Goal: Navigation & Orientation: Find specific page/section

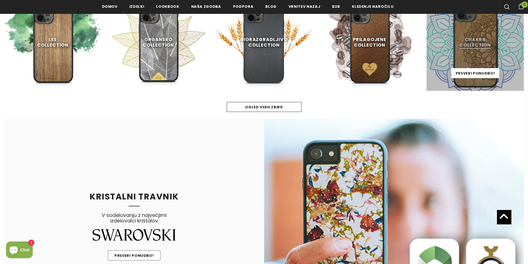
scroll to position [334, 0]
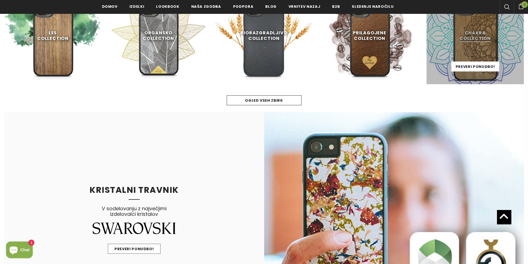
click at [470, 59] on link at bounding box center [475, 35] width 97 height 97
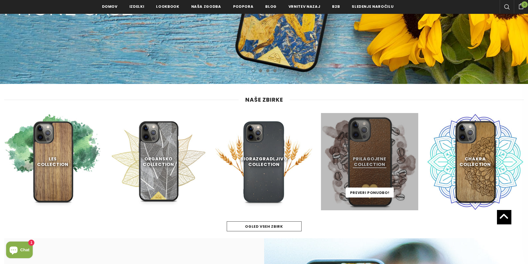
scroll to position [223, 0]
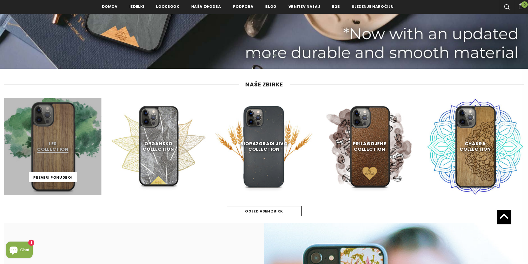
click at [60, 138] on link at bounding box center [52, 146] width 97 height 97
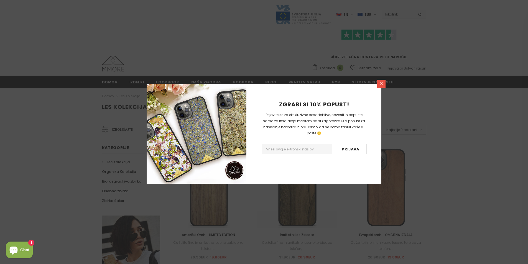
click at [381, 85] on icon at bounding box center [381, 83] width 3 height 3
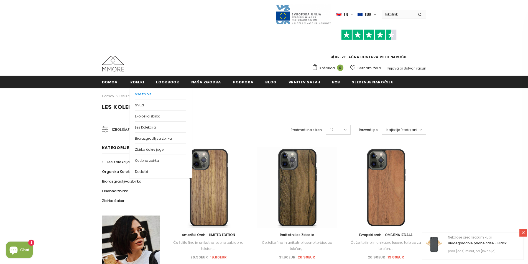
click at [145, 93] on span "Vse zbirke" at bounding box center [143, 94] width 16 height 5
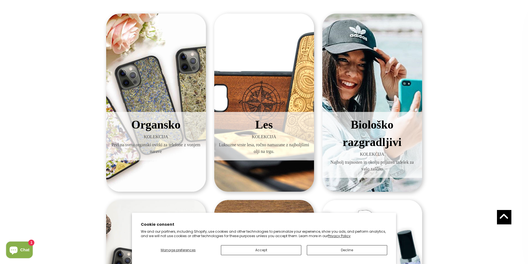
scroll to position [65, 0]
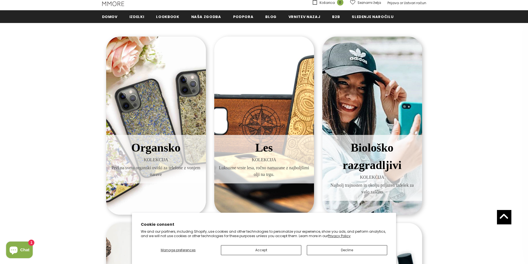
click at [169, 152] on span "Organsko" at bounding box center [155, 147] width 49 height 13
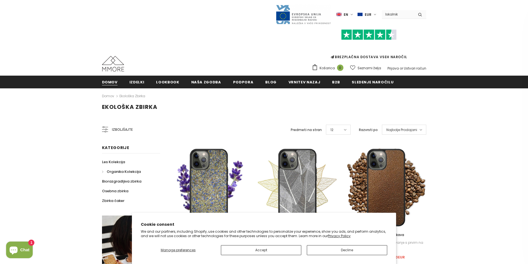
click at [109, 80] on span "Domov" at bounding box center [110, 82] width 16 height 5
